Goal: Task Accomplishment & Management: Complete application form

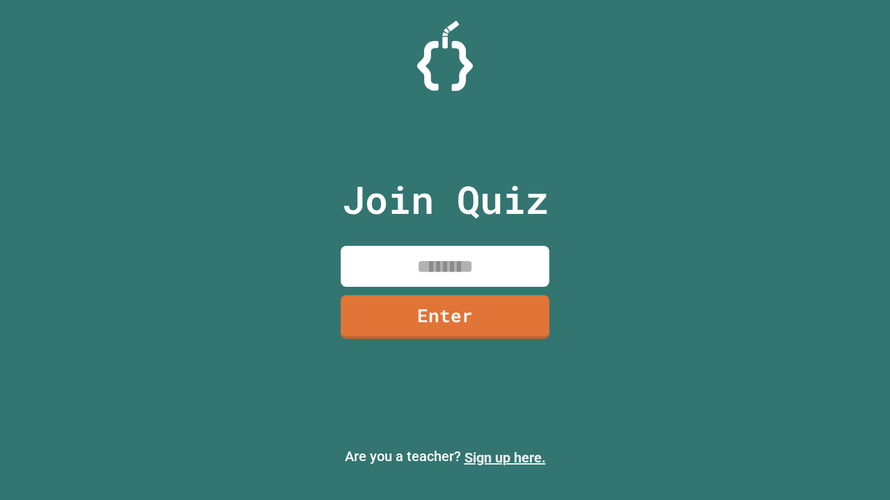
click at [505, 458] on link "Sign up here." at bounding box center [504, 458] width 81 height 17
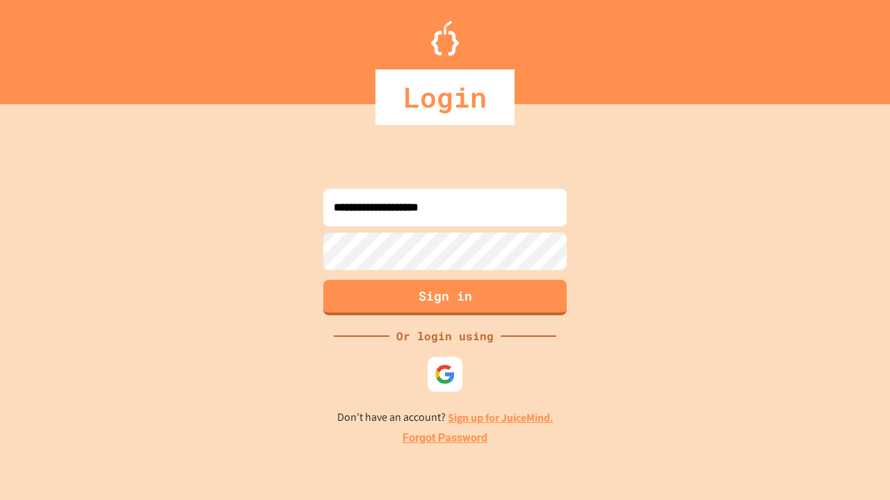
type input "**********"
